Goal: Find specific page/section: Find specific page/section

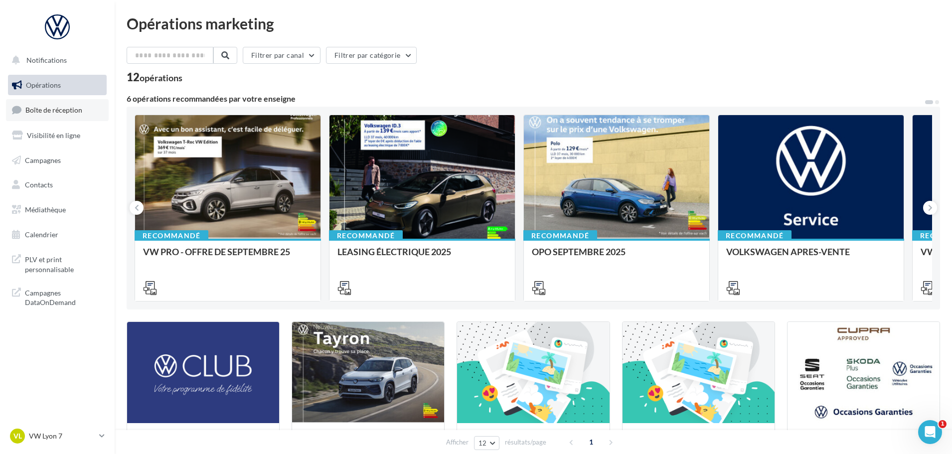
click at [69, 114] on span "Boîte de réception" at bounding box center [53, 110] width 57 height 8
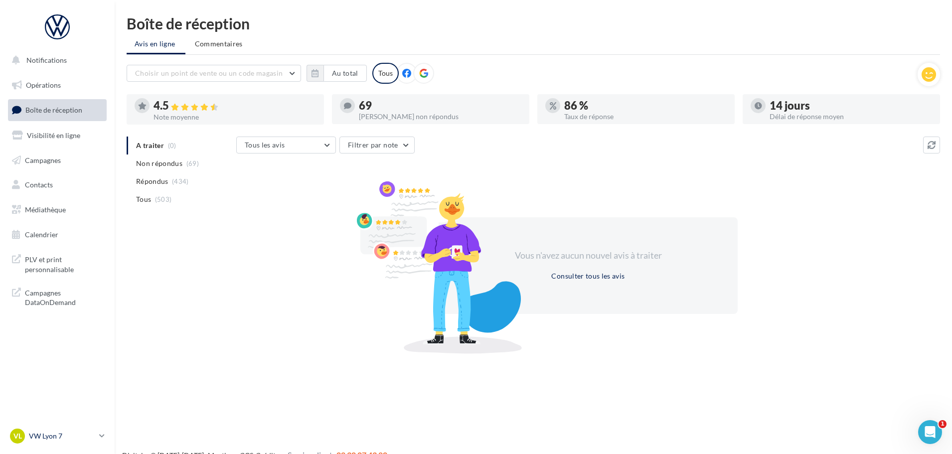
drag, startPoint x: 100, startPoint y: 439, endPoint x: 106, endPoint y: 433, distance: 8.1
click at [100, 438] on icon at bounding box center [101, 436] width 5 height 8
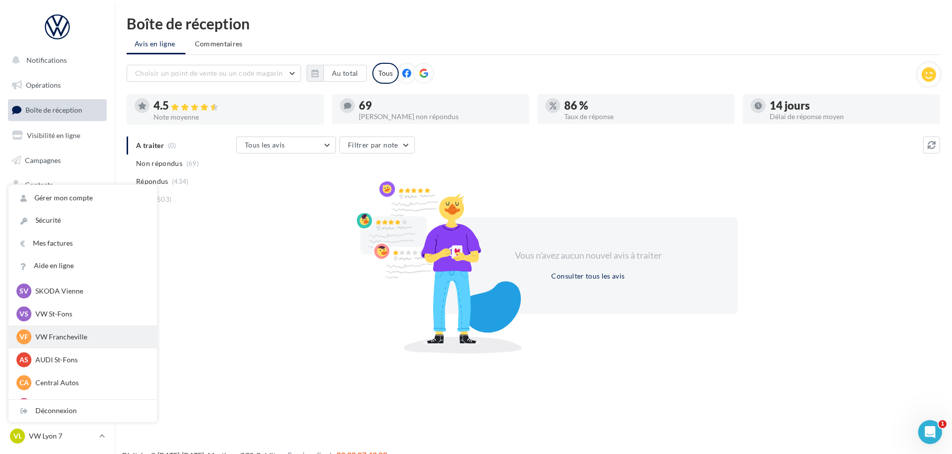
scroll to position [100, 0]
click at [59, 354] on p "AUDI St-Fons" at bounding box center [90, 357] width 110 height 10
